Goal: Task Accomplishment & Management: Complete application form

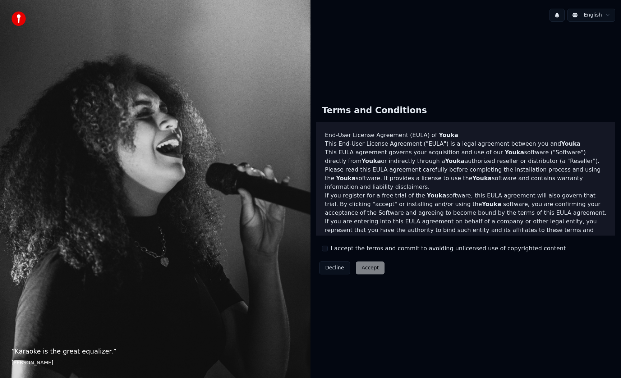
click at [328, 252] on div "I accept the terms and commit to avoiding unlicensed use of copyrighted content" at bounding box center [444, 248] width 244 height 9
click at [325, 251] on button "I accept the terms and commit to avoiding unlicensed use of copyrighted content" at bounding box center [325, 248] width 6 height 6
click at [363, 268] on button "Accept" at bounding box center [370, 267] width 29 height 13
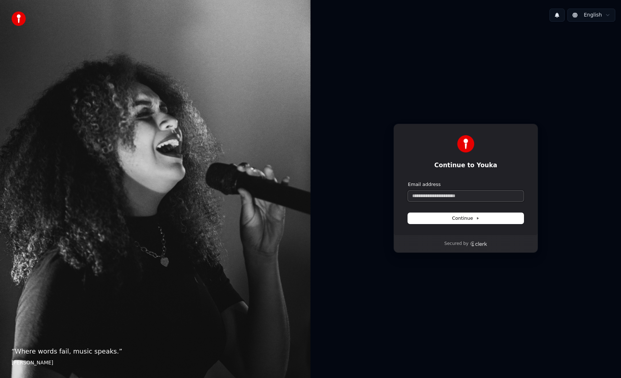
click at [441, 197] on input "Email address" at bounding box center [466, 195] width 116 height 11
click at [313, 208] on div "Continue to Youka Continue with Google or Email address Continue Secured by" at bounding box center [466, 188] width 311 height 322
click at [432, 197] on input "Email address" at bounding box center [466, 195] width 116 height 11
